Goal: Task Accomplishment & Management: Complete application form

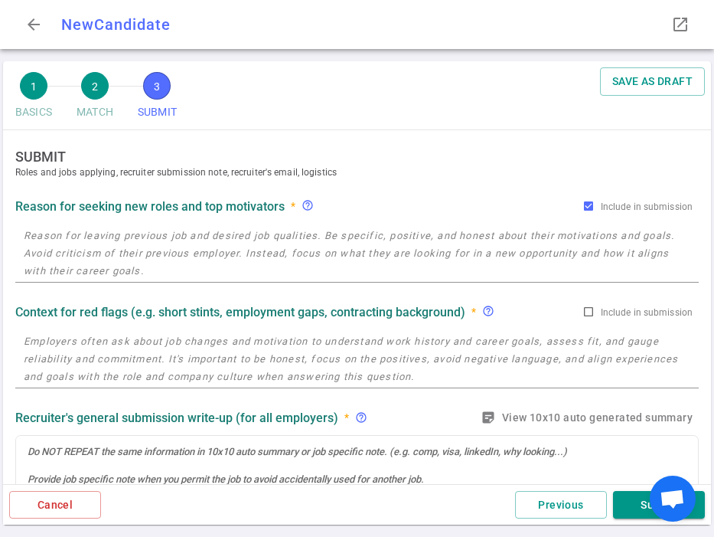
radio input "true"
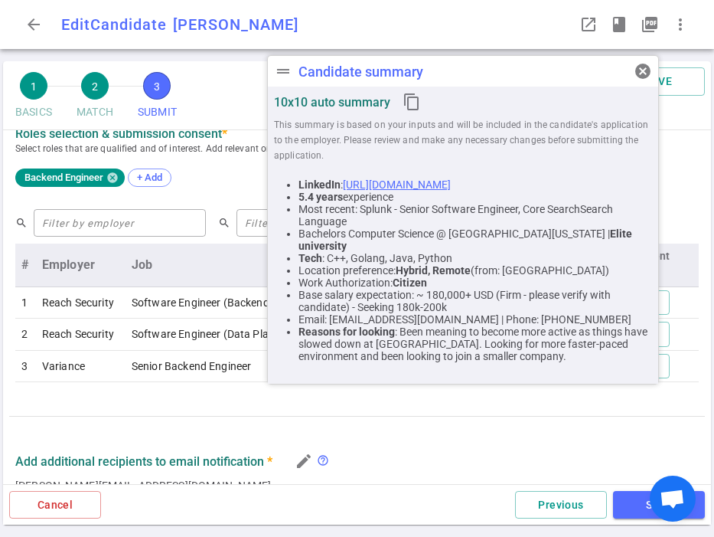
scroll to position [643, 0]
click at [643, 68] on span "cancel" at bounding box center [643, 71] width 18 height 18
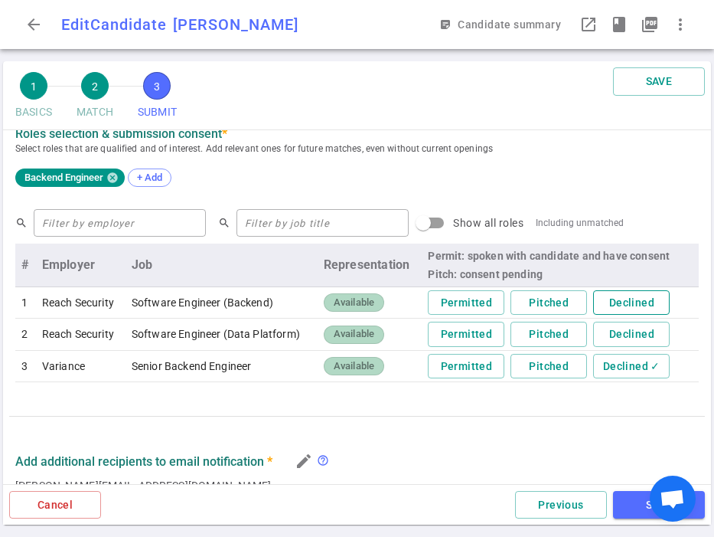
click at [645, 293] on button "Declined" at bounding box center [631, 302] width 77 height 25
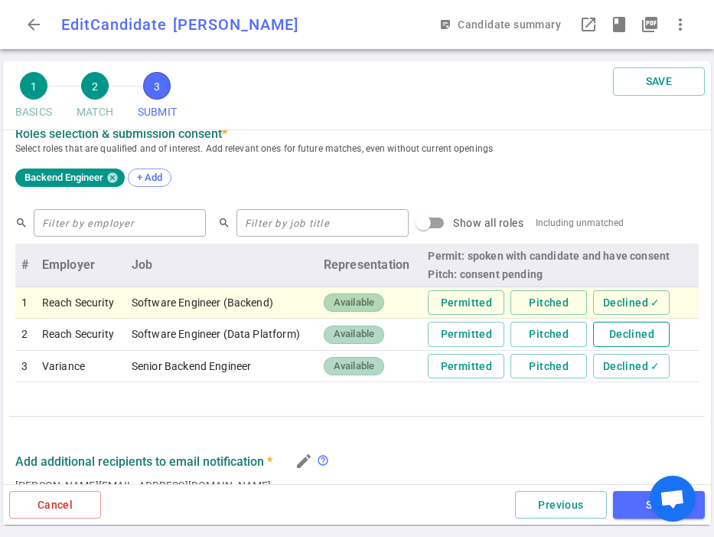
click at [644, 322] on button "Declined" at bounding box center [631, 334] width 77 height 25
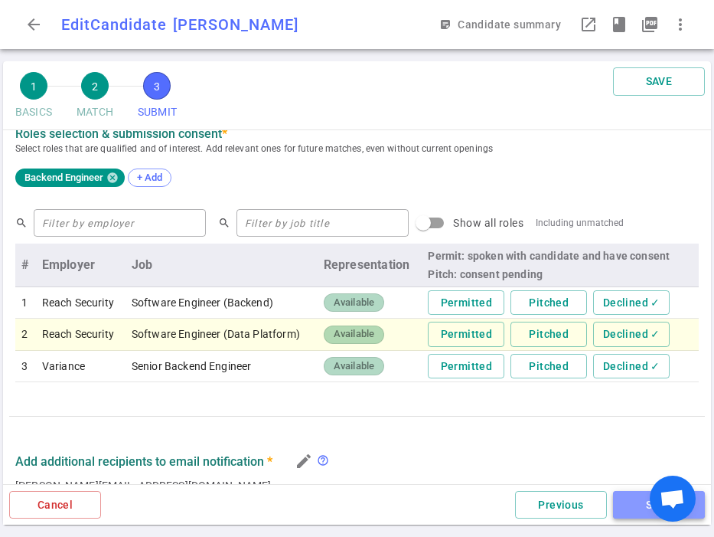
click at [632, 502] on button "SAVE" at bounding box center [659, 505] width 92 height 28
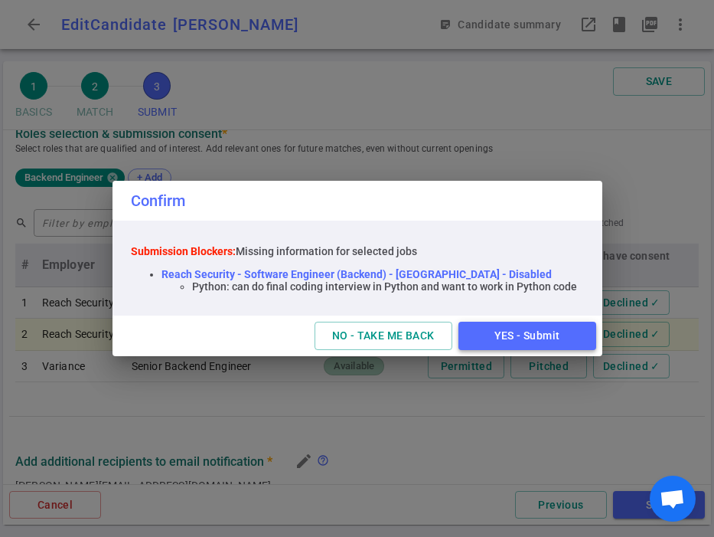
click at [531, 327] on button "YES - Submit" at bounding box center [528, 336] width 138 height 28
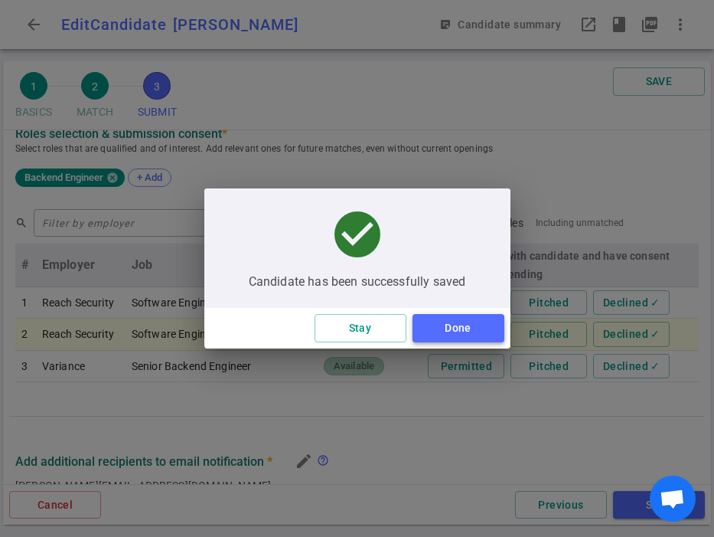
click at [455, 329] on button "Done" at bounding box center [459, 328] width 92 height 28
